Goal: Ask a question

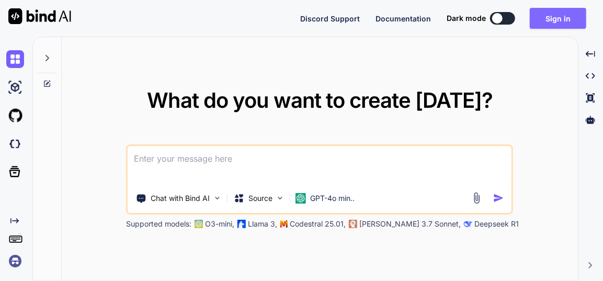
click at [570, 23] on button "Sign in" at bounding box center [558, 18] width 57 height 21
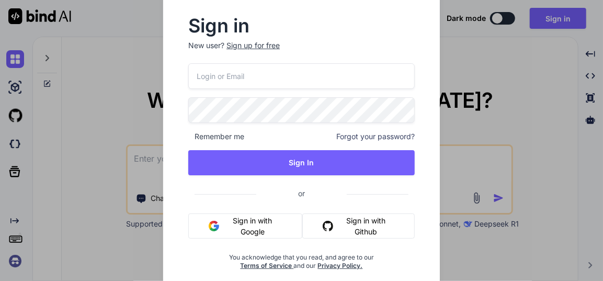
click at [236, 227] on button "Sign in with Google" at bounding box center [245, 226] width 114 height 25
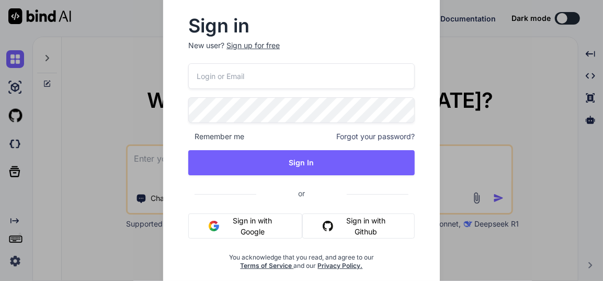
click at [233, 221] on button "Sign in with Google" at bounding box center [245, 226] width 114 height 25
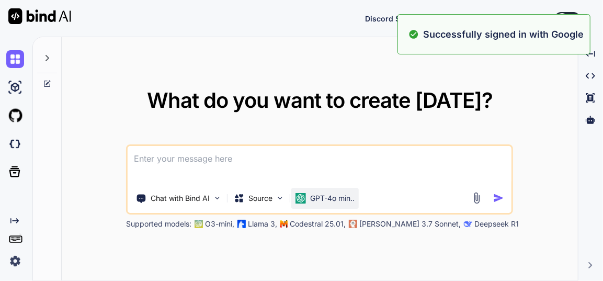
click at [318, 203] on p "GPT-4o min.." at bounding box center [332, 198] width 44 height 10
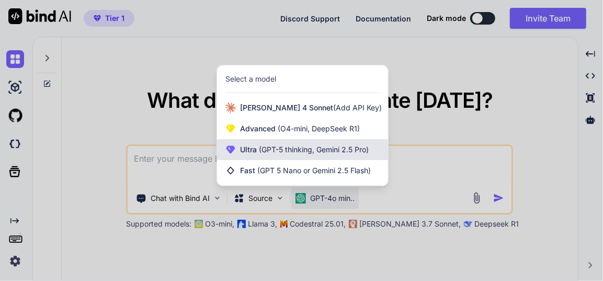
click at [312, 153] on span "(GPT-5 thinking, Gemini 2.5 Pro)" at bounding box center [313, 149] width 112 height 9
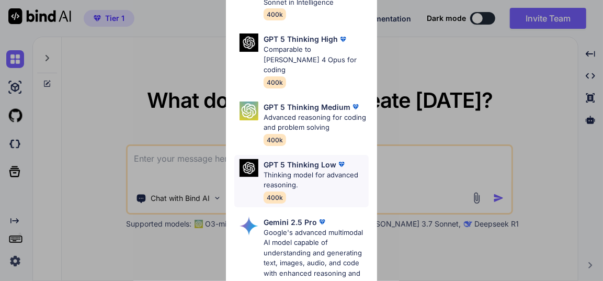
scroll to position [48, 0]
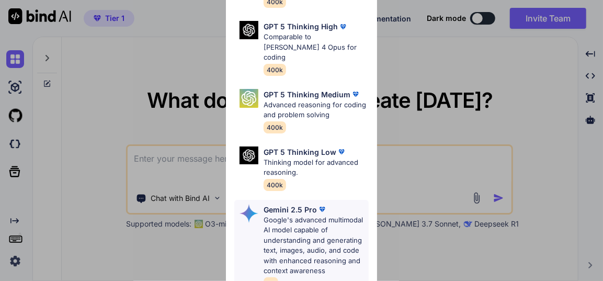
click at [298, 228] on p "Google's advanced multimodal AI model capable of understanding and generating t…" at bounding box center [316, 245] width 105 height 61
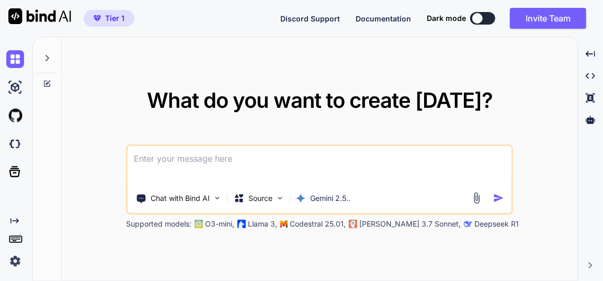
click at [259, 167] on textarea at bounding box center [320, 165] width 384 height 39
paste textarea "here is html code - "<!DOCTYPE html> <html lang="en"> <head> <meta charset="UTF…"
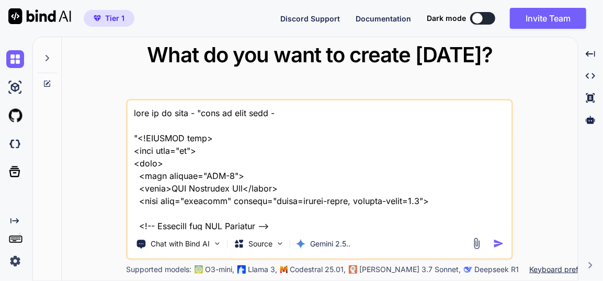
scroll to position [17241, 0]
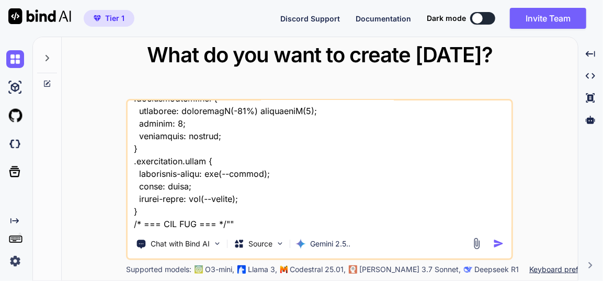
click at [285, 225] on textarea at bounding box center [320, 165] width 384 height 130
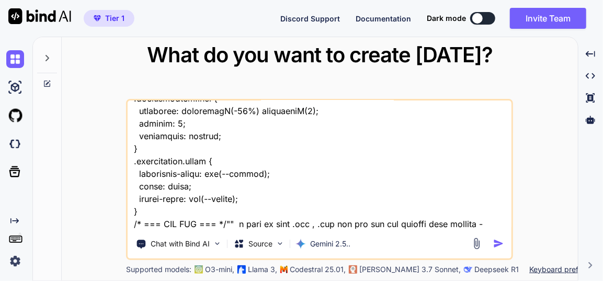
paste textarea "[URL][DOMAIN_NAME]"
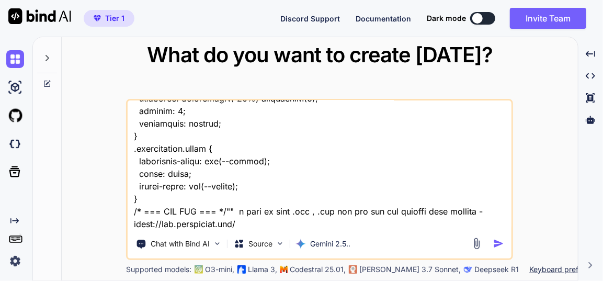
scroll to position [17254, 0]
click at [333, 227] on textarea at bounding box center [320, 165] width 384 height 130
type textarea "this is my tool - "here is html code - "<!DOCTYPE html> <html lang="en"> <head>…"
click at [418, 230] on div "Chat with Bind AI Source Gemini 2.5.." at bounding box center [319, 179] width 387 height 161
click at [395, 225] on textarea at bounding box center [320, 165] width 384 height 130
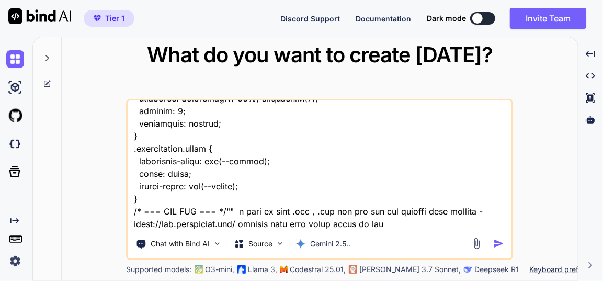
click at [498, 244] on img "button" at bounding box center [499, 243] width 11 height 11
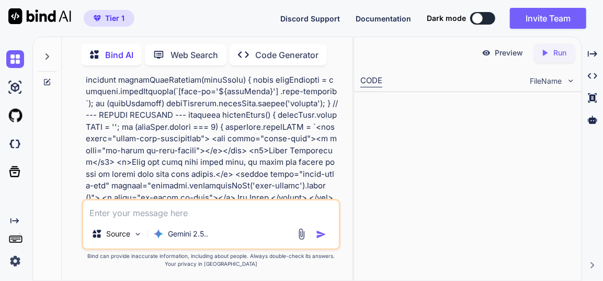
scroll to position [9364, 0]
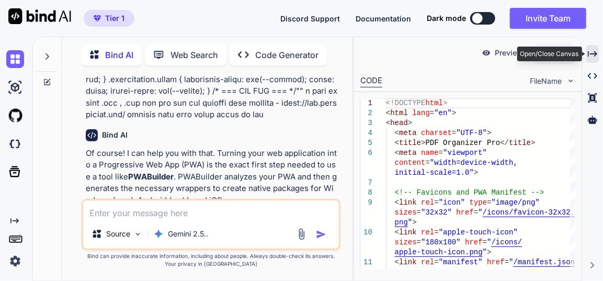
click at [596, 52] on icon at bounding box center [592, 54] width 9 height 6
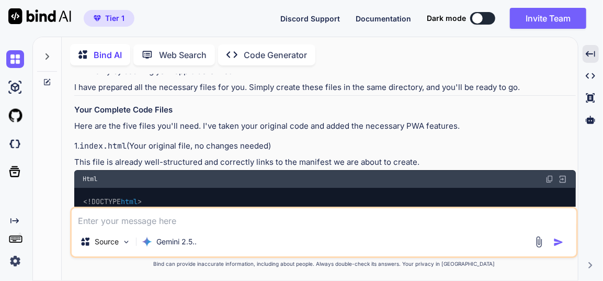
scroll to position [4866, 0]
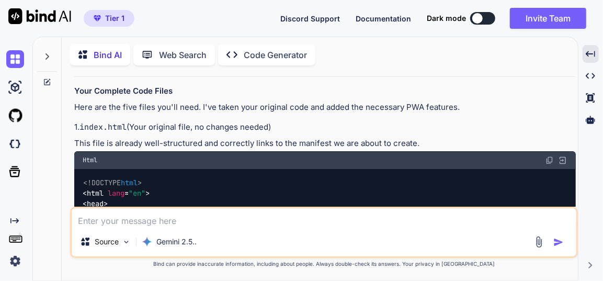
click at [551, 156] on img at bounding box center [550, 160] width 8 height 8
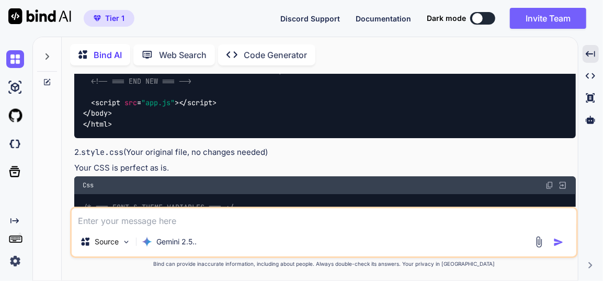
scroll to position [7293, 0]
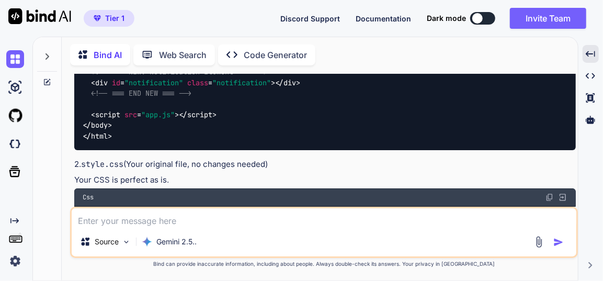
click at [553, 193] on img at bounding box center [550, 197] width 8 height 8
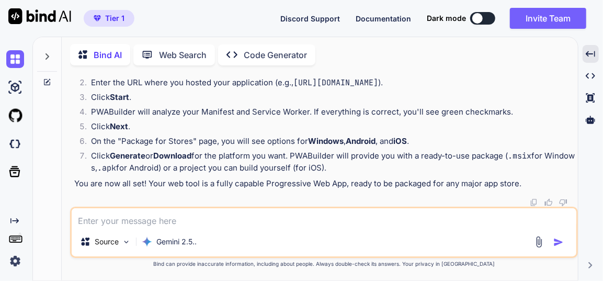
scroll to position [11955, 0]
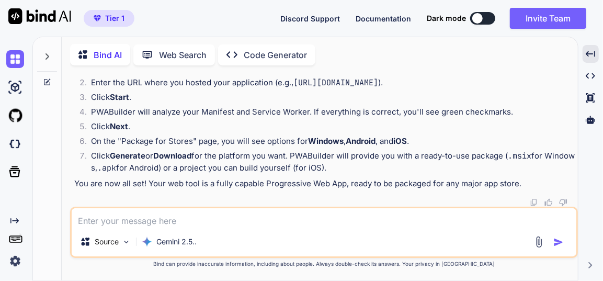
scroll to position [13193, 0]
click at [190, 219] on textarea at bounding box center [324, 217] width 505 height 19
type textarea "provide app.js full file"
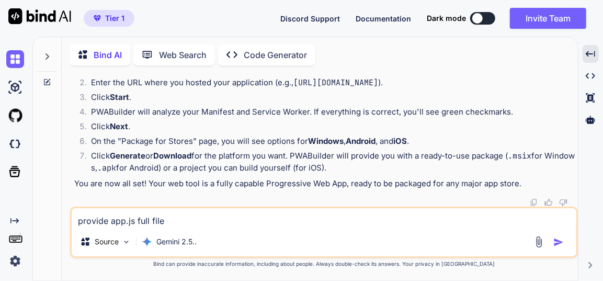
click at [563, 239] on img "button" at bounding box center [559, 242] width 10 height 10
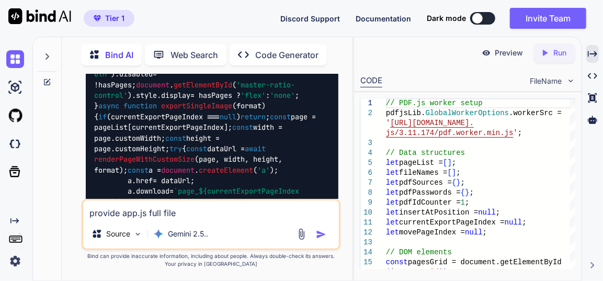
scroll to position [22875, 0]
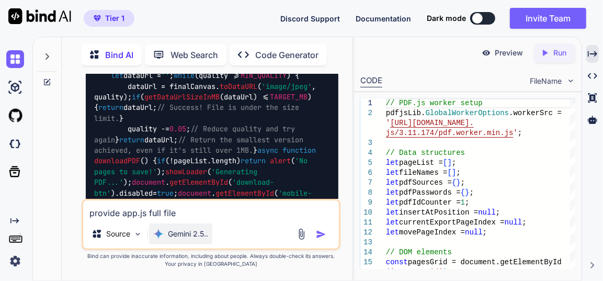
scroll to position [23875, 0]
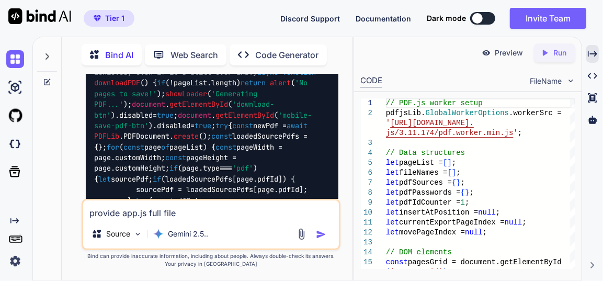
click at [182, 213] on textarea "provide app.js full file" at bounding box center [211, 209] width 256 height 19
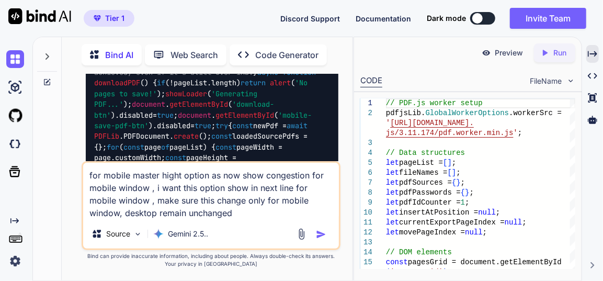
type textarea "for mobile master hight option as now show congestion for mobile window , i wan…"
click at [322, 233] on img "button" at bounding box center [321, 234] width 10 height 10
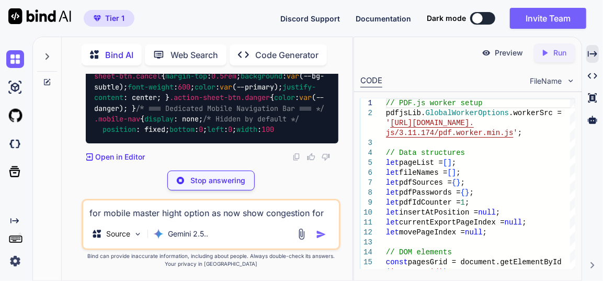
scroll to position [32879, 0]
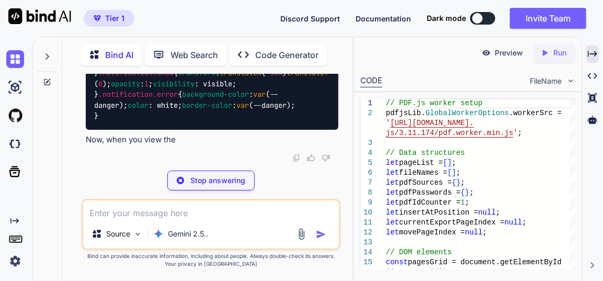
type textarea "x"
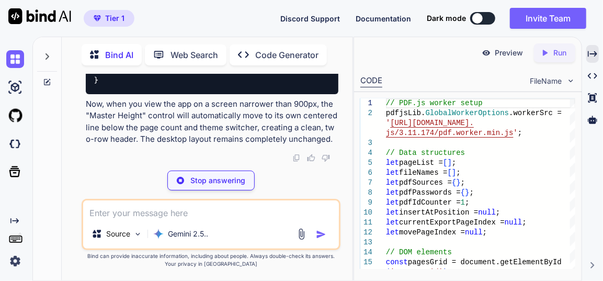
type textarea "} .notification.error { background-color: var(--danger); color: white; border-c…"
type textarea "x"
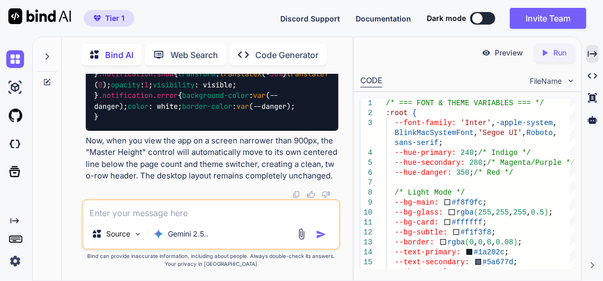
scroll to position [32974, 0]
click at [595, 53] on icon "Created with Pixso." at bounding box center [592, 53] width 9 height 9
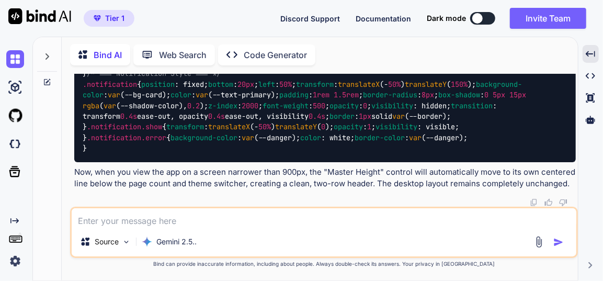
scroll to position [23685, 0]
click at [207, 225] on textarea at bounding box center [324, 217] width 505 height 19
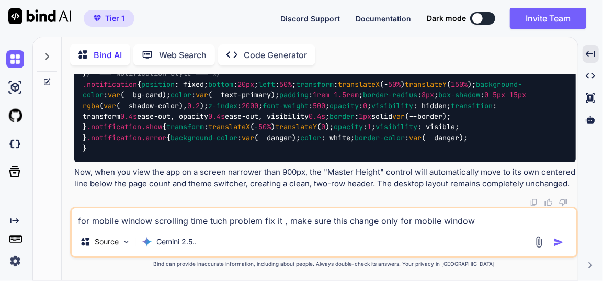
type textarea "for mobile window scrolling time tuch problem fix it , make sure this change on…"
click at [562, 243] on img "button" at bounding box center [559, 242] width 10 height 10
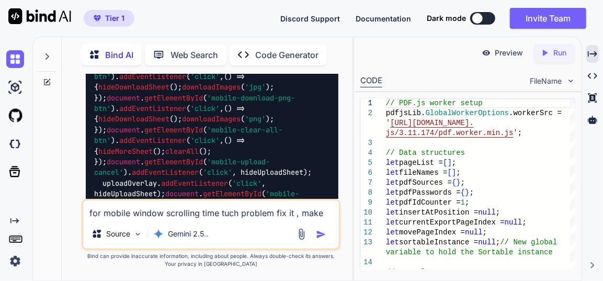
scroll to position [39441, 0]
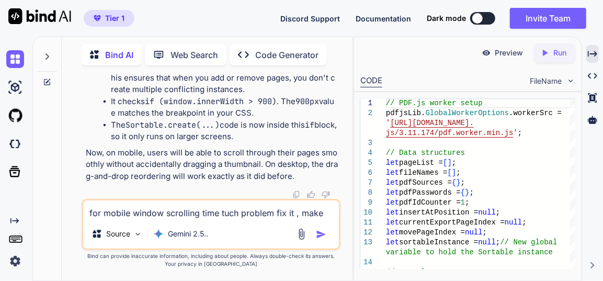
scroll to position [49516, 0]
click at [594, 51] on icon "Created with Pixso." at bounding box center [592, 53] width 9 height 9
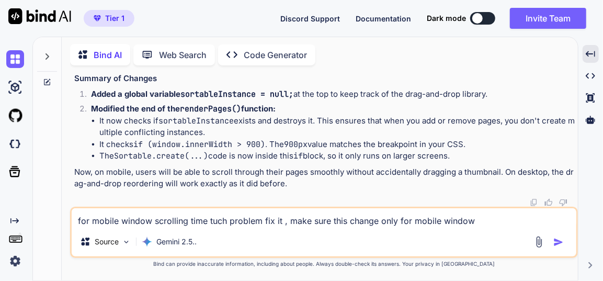
scroll to position [33763, 0]
